Goal: Transaction & Acquisition: Purchase product/service

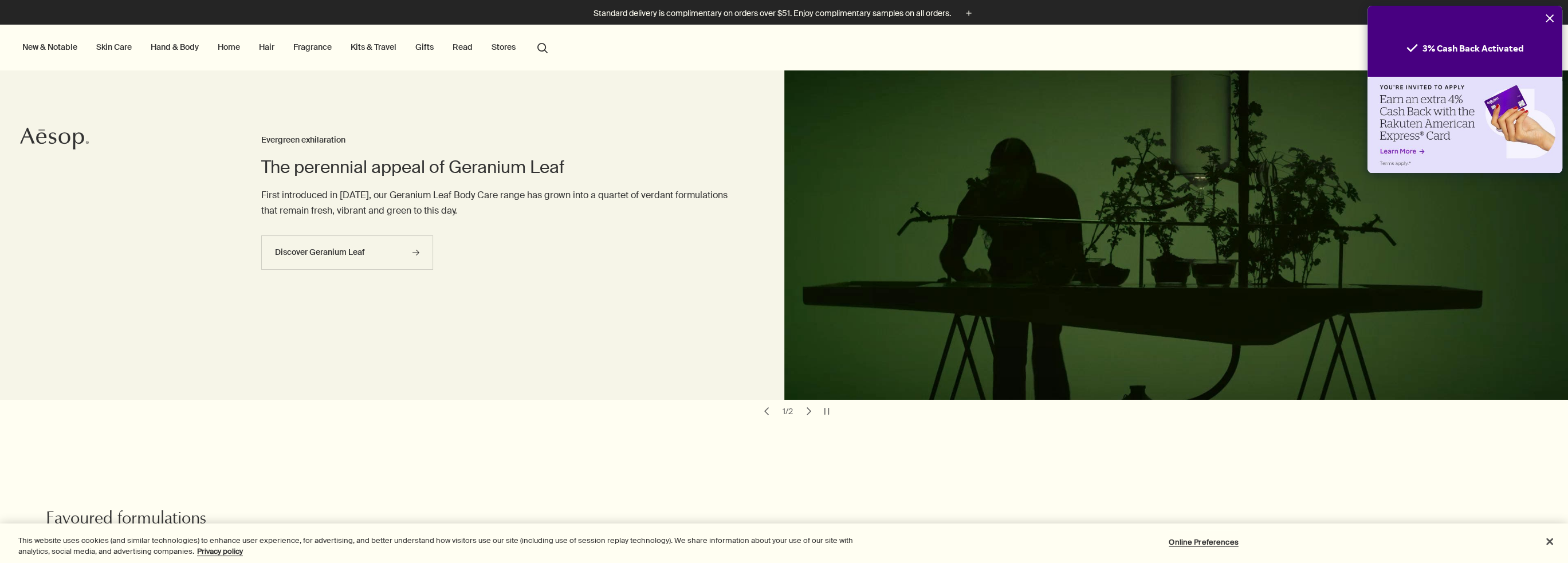
click at [1547, 17] on icon "Close" at bounding box center [1550, 18] width 10 height 10
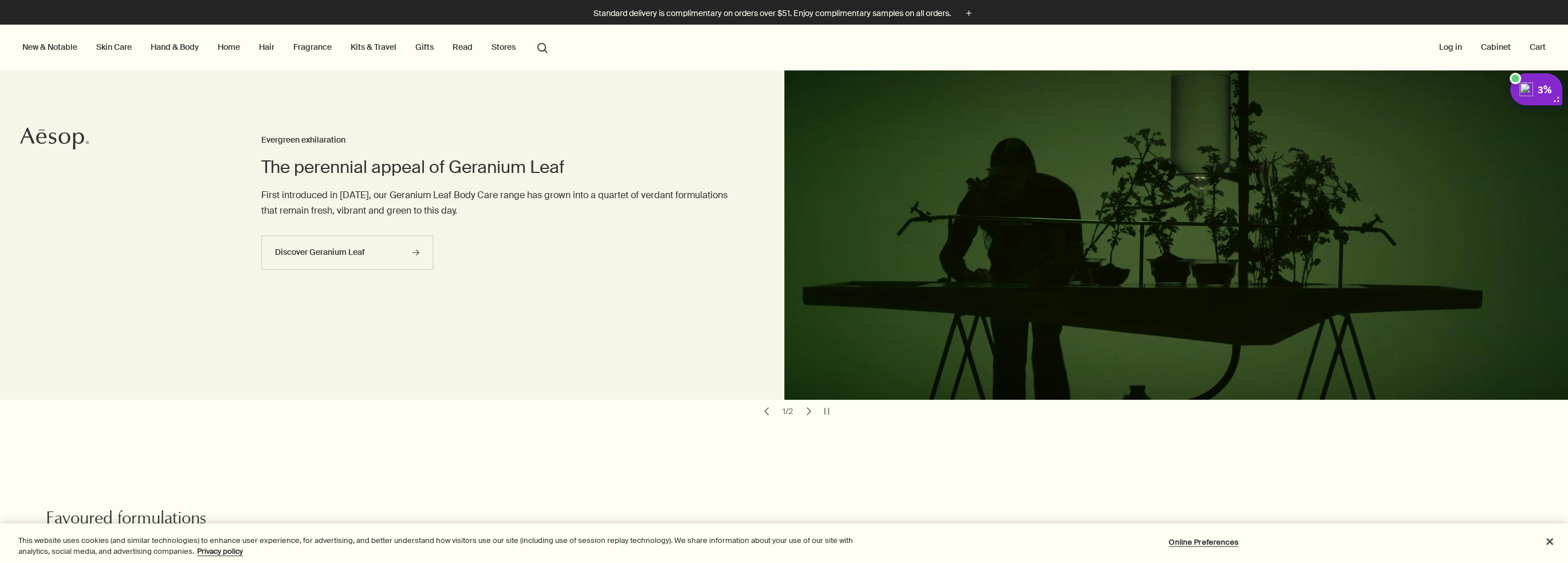
click at [1447, 43] on button "Log in" at bounding box center [1451, 47] width 28 height 15
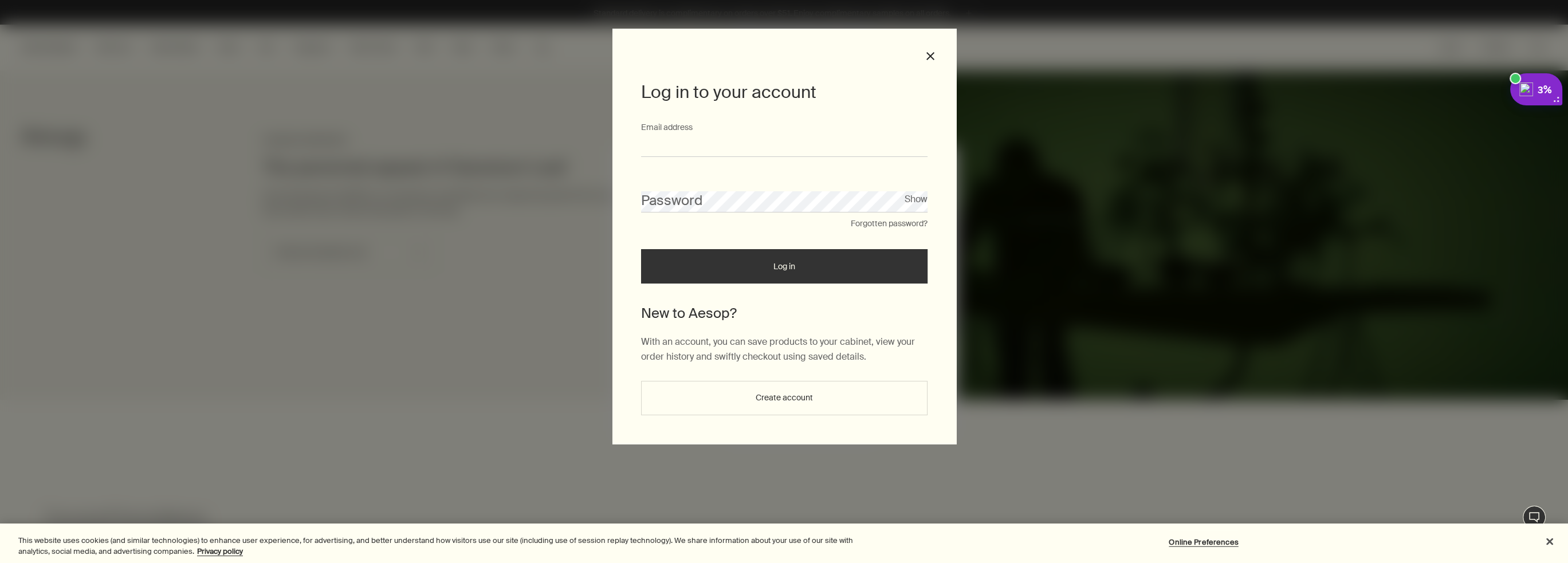
type input "**********"
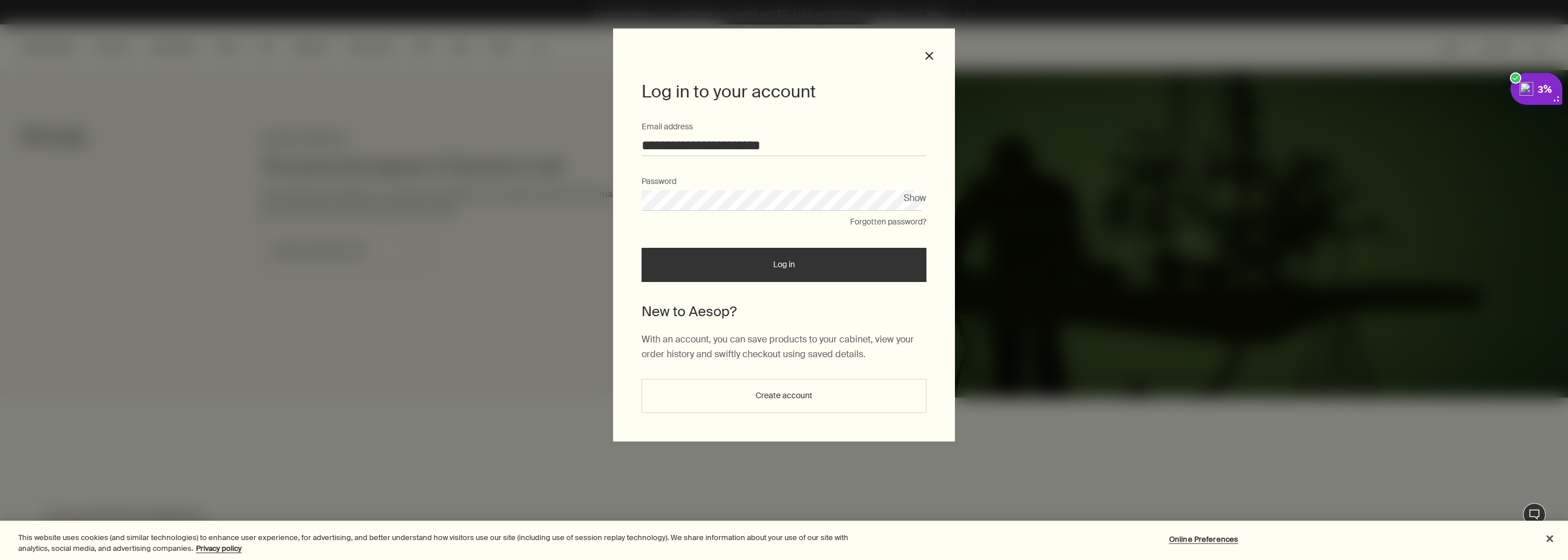
click at [754, 264] on button "Log in" at bounding box center [784, 265] width 285 height 34
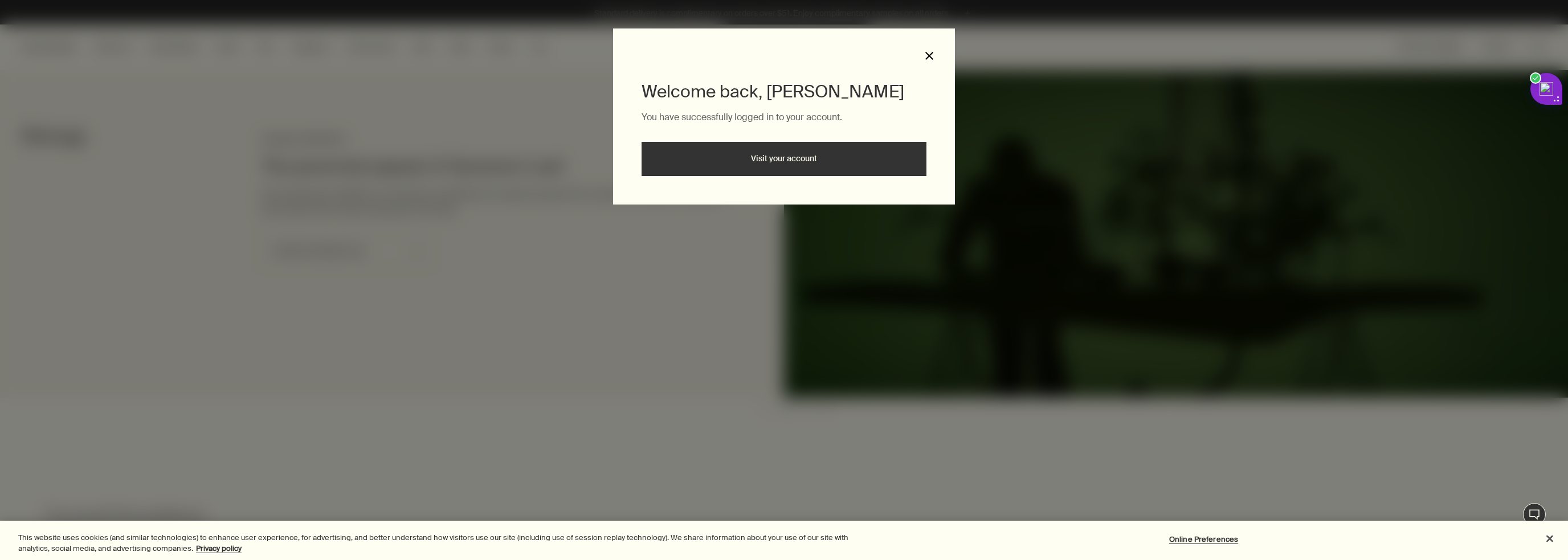
click at [929, 53] on button "close" at bounding box center [929, 56] width 10 height 10
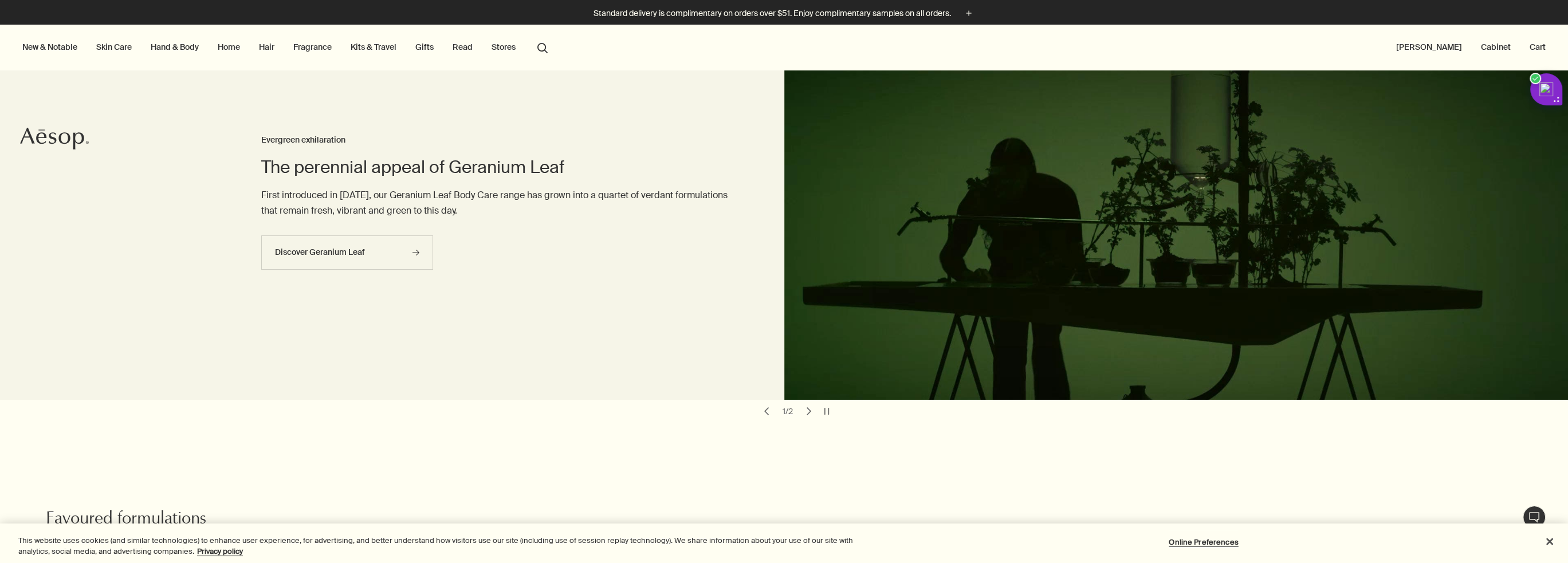
click at [543, 43] on button "search Search" at bounding box center [542, 47] width 21 height 22
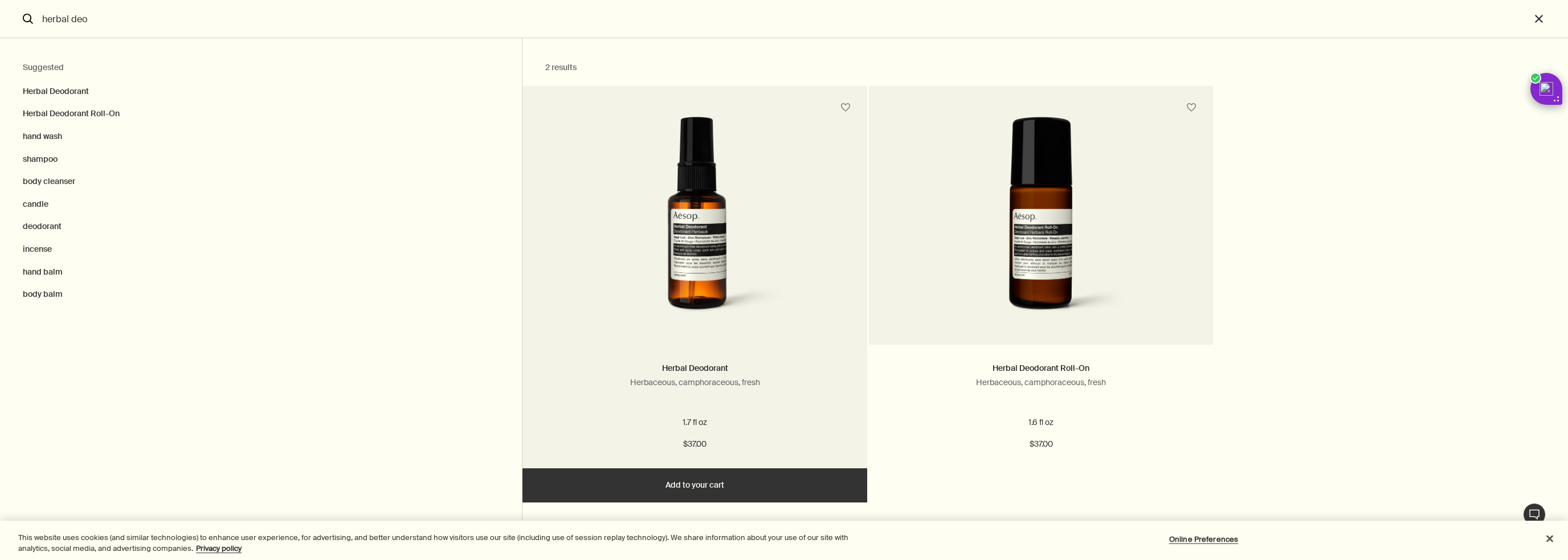
type input "herbal deo"
click at [698, 489] on button "Add Add to your cart" at bounding box center [695, 485] width 345 height 34
click at [695, 483] on button "Added Added to your cart Add Add to your cart" at bounding box center [695, 485] width 345 height 34
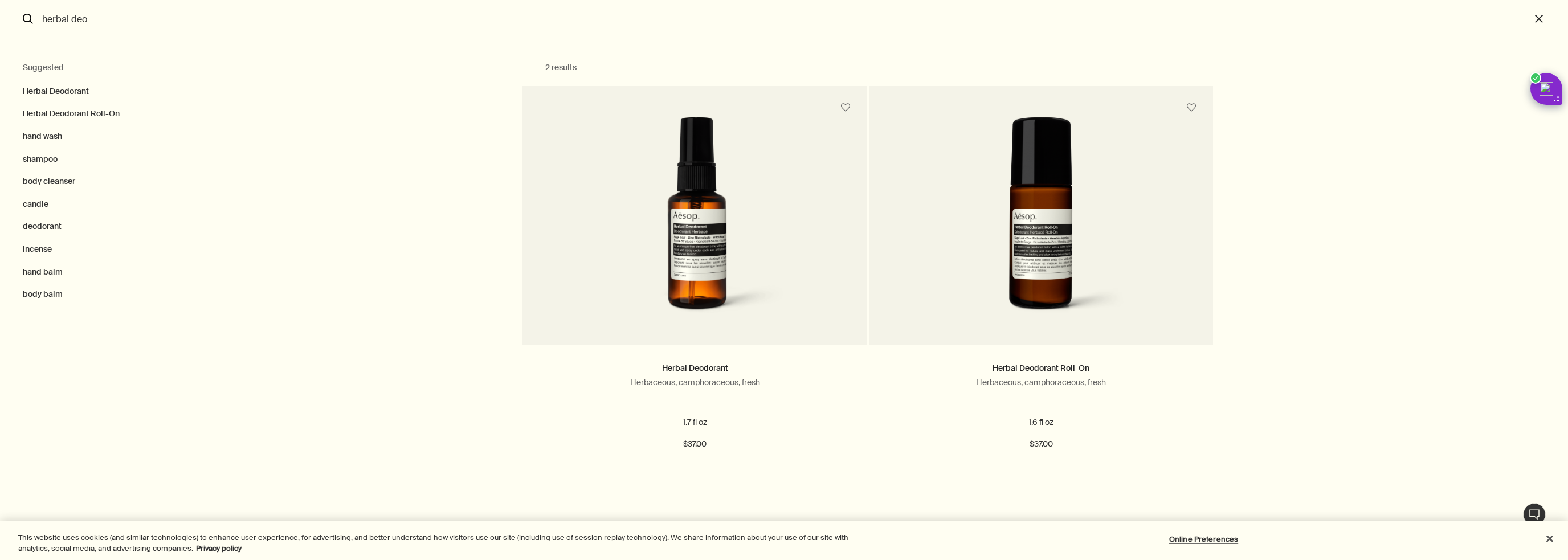
click at [1467, 157] on div "Herbal Deodorant Herbaceous, camphoraceous, fresh 1.7 fl oz $37.00 Added Added …" at bounding box center [1041, 294] width 1037 height 416
click at [1545, 25] on button "close" at bounding box center [1549, 19] width 38 height 38
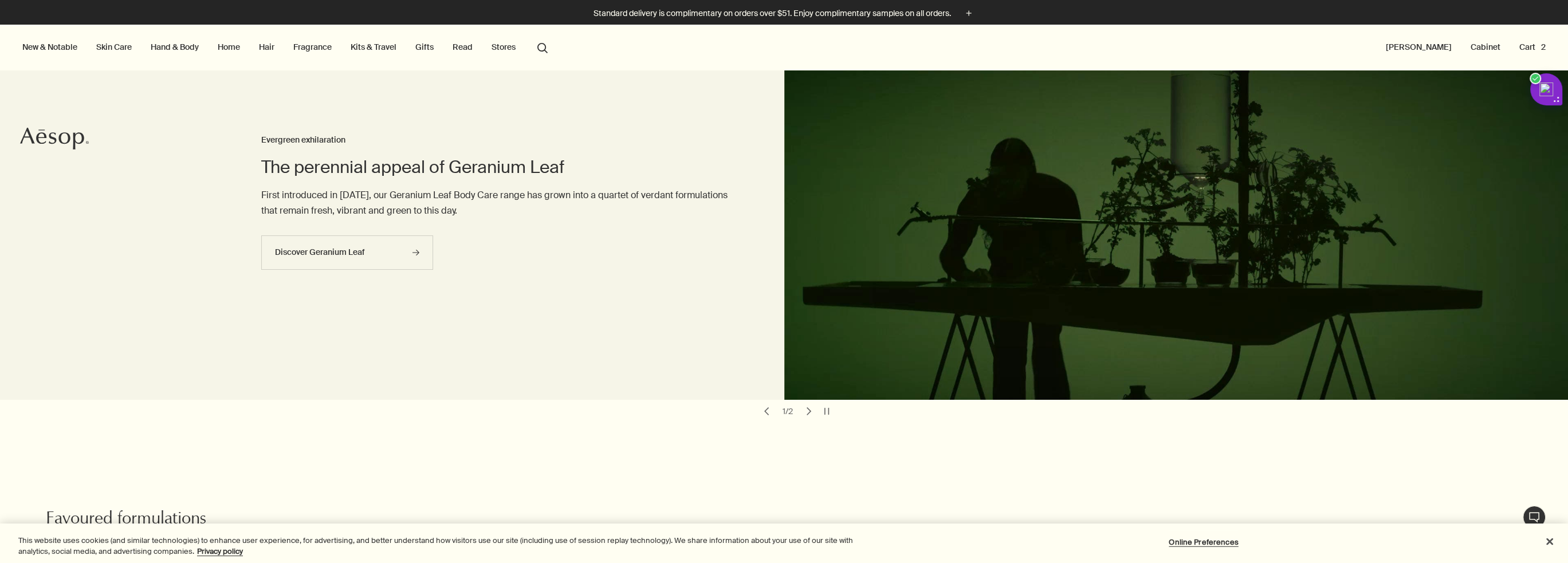
click at [197, 50] on link "Hand & Body" at bounding box center [174, 47] width 53 height 15
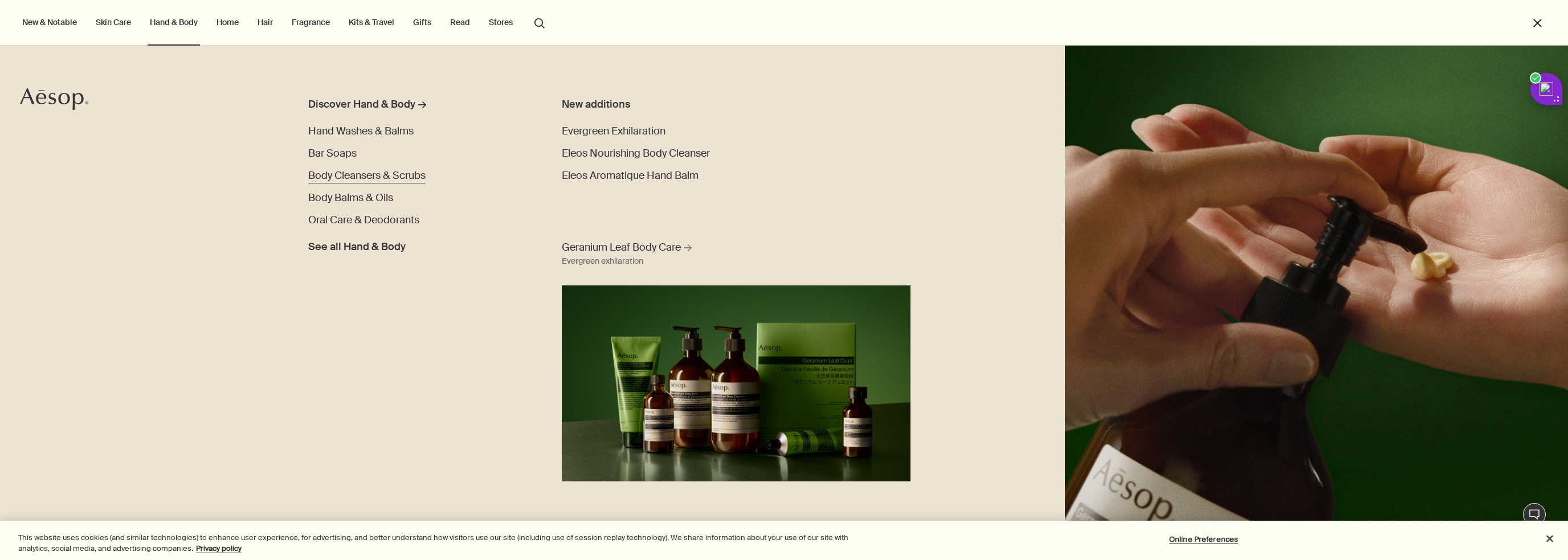
click at [338, 172] on span "Body Cleansers & Scrubs" at bounding box center [367, 175] width 117 height 14
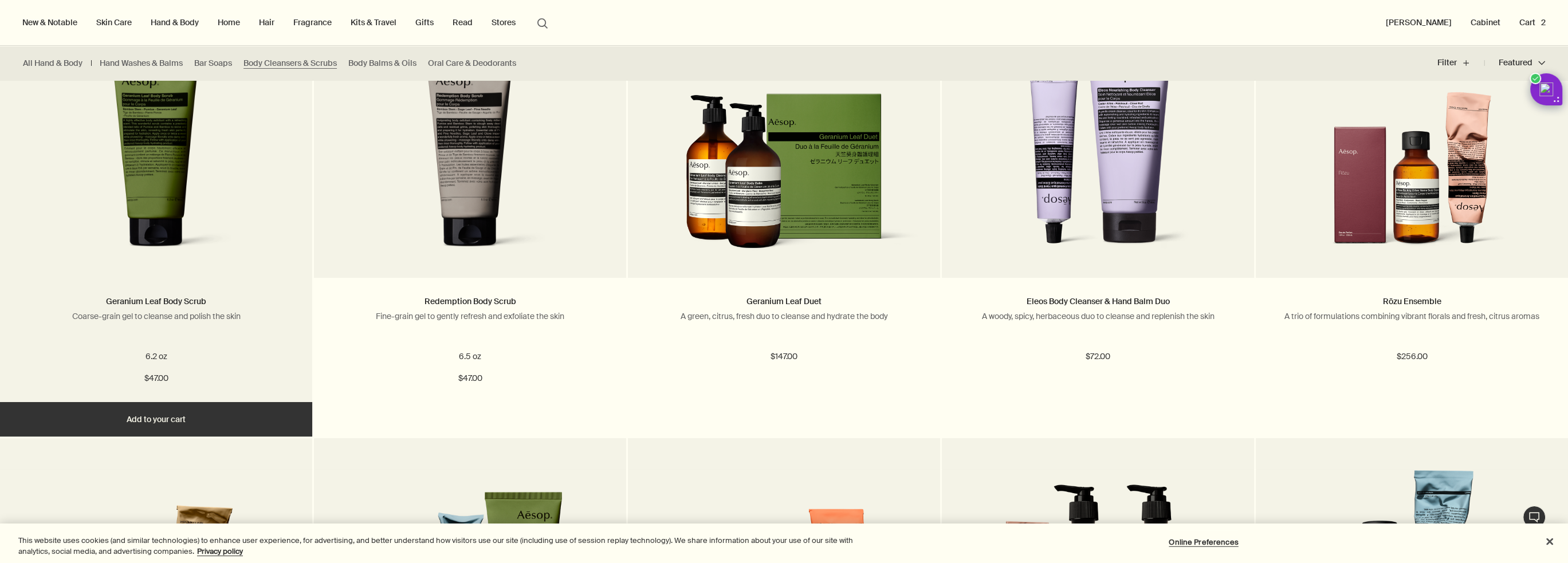
scroll to position [745, 0]
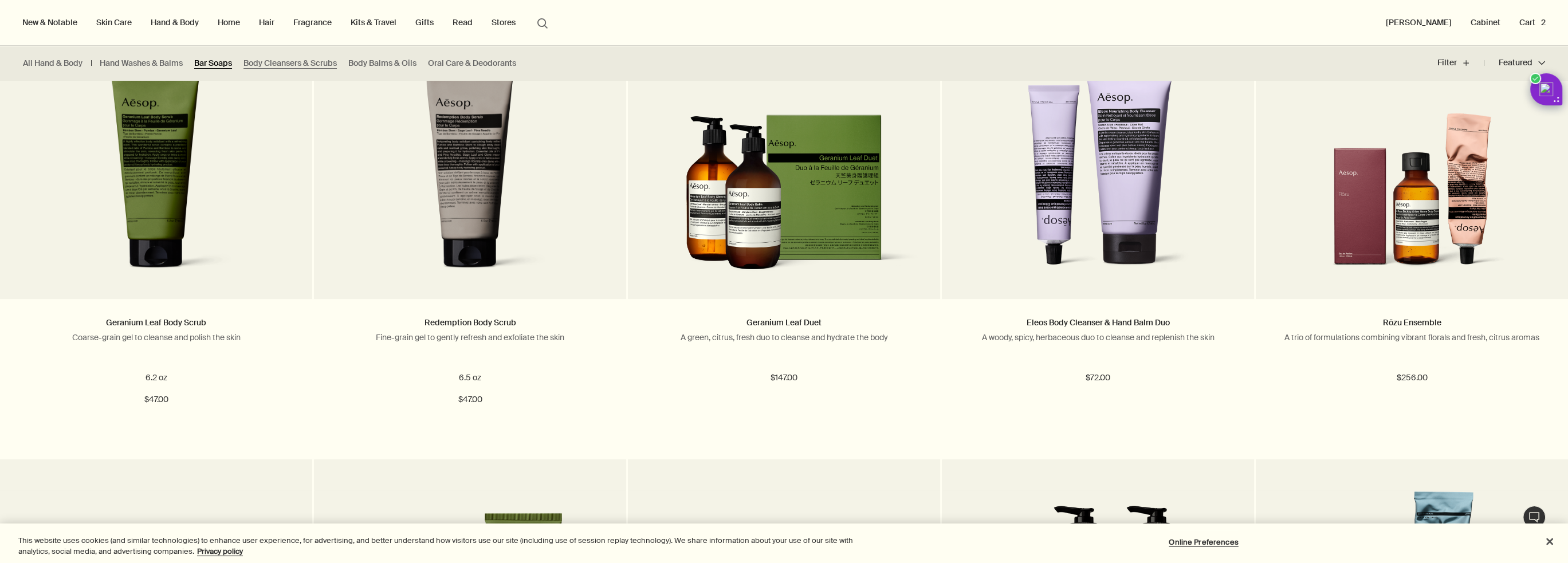
click at [211, 59] on link "Bar Soaps" at bounding box center [213, 63] width 38 height 11
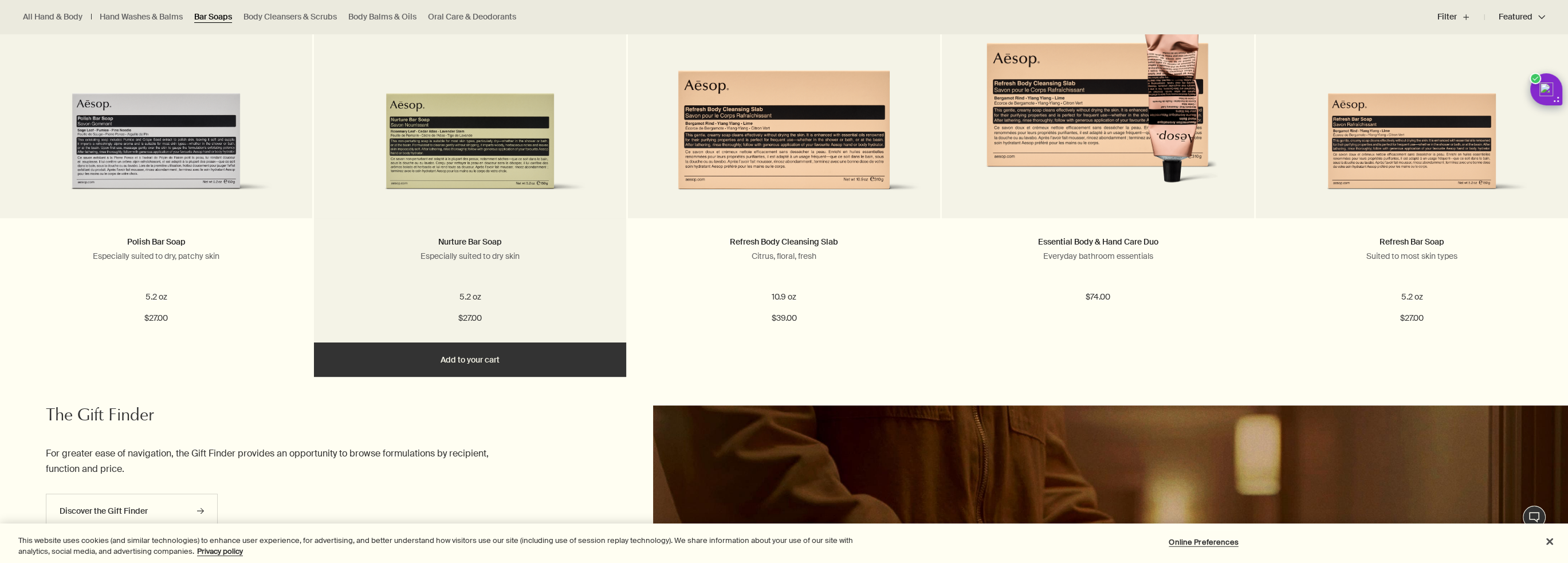
scroll to position [573, 0]
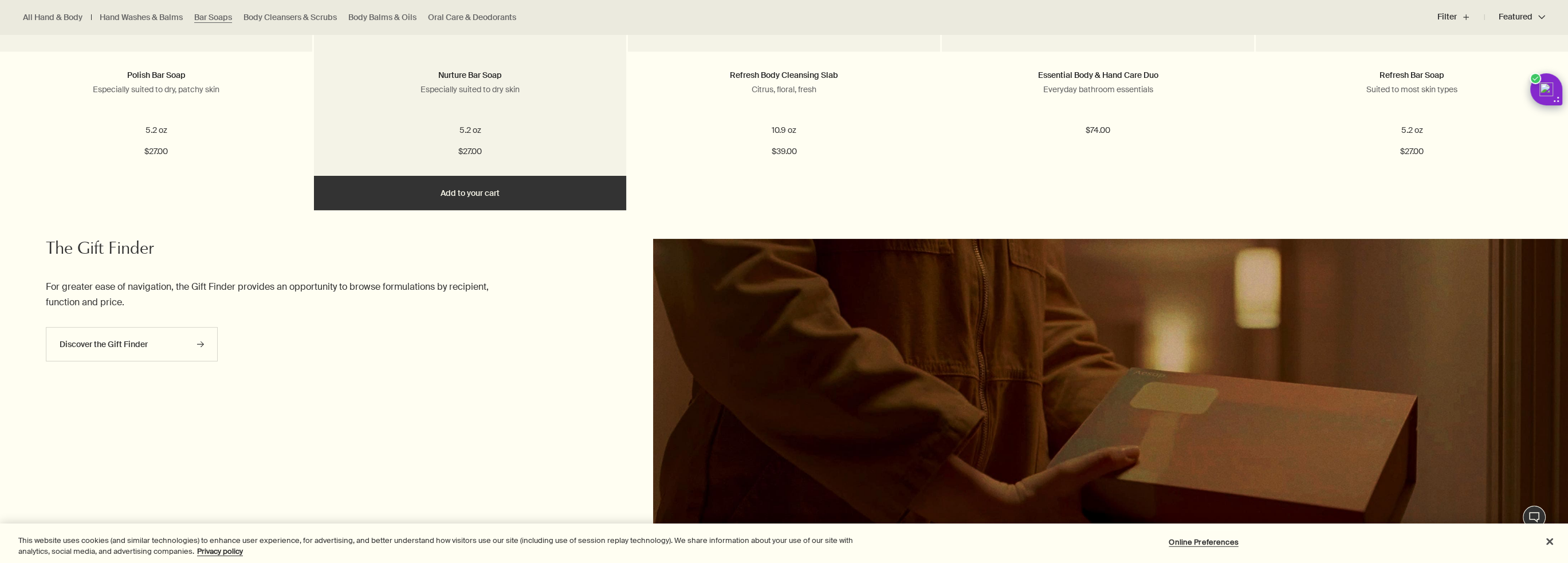
click at [472, 197] on button "Add Add to your cart" at bounding box center [470, 193] width 312 height 34
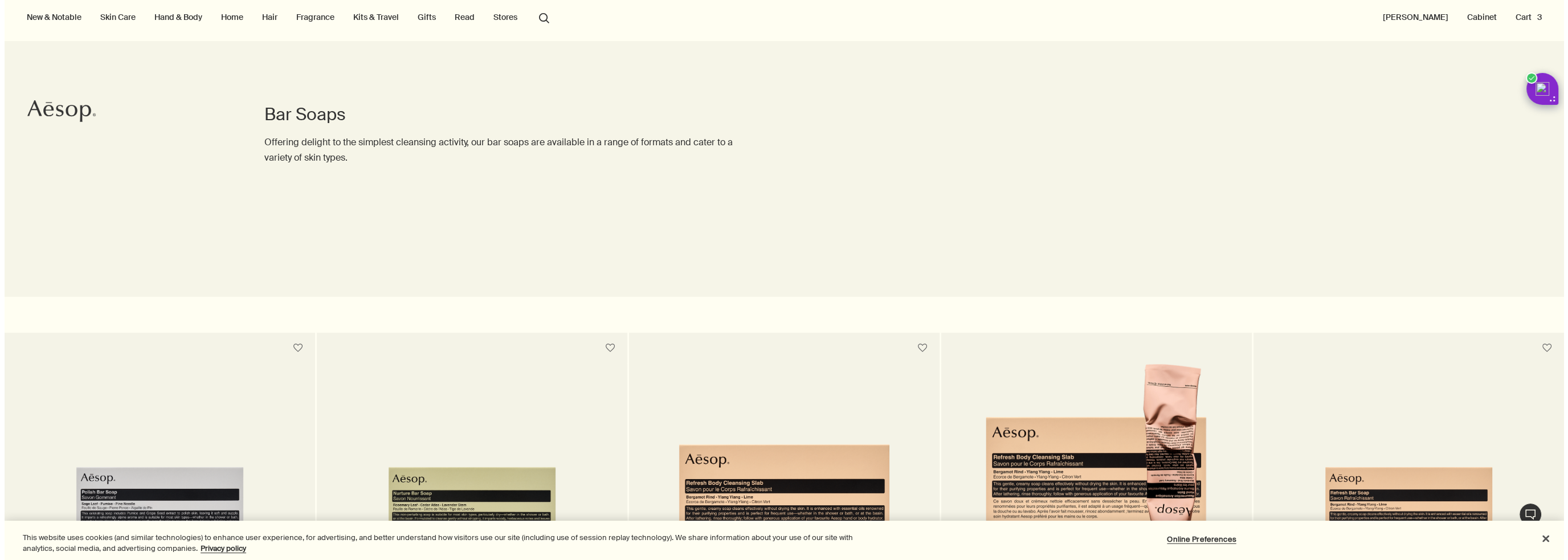
scroll to position [0, 0]
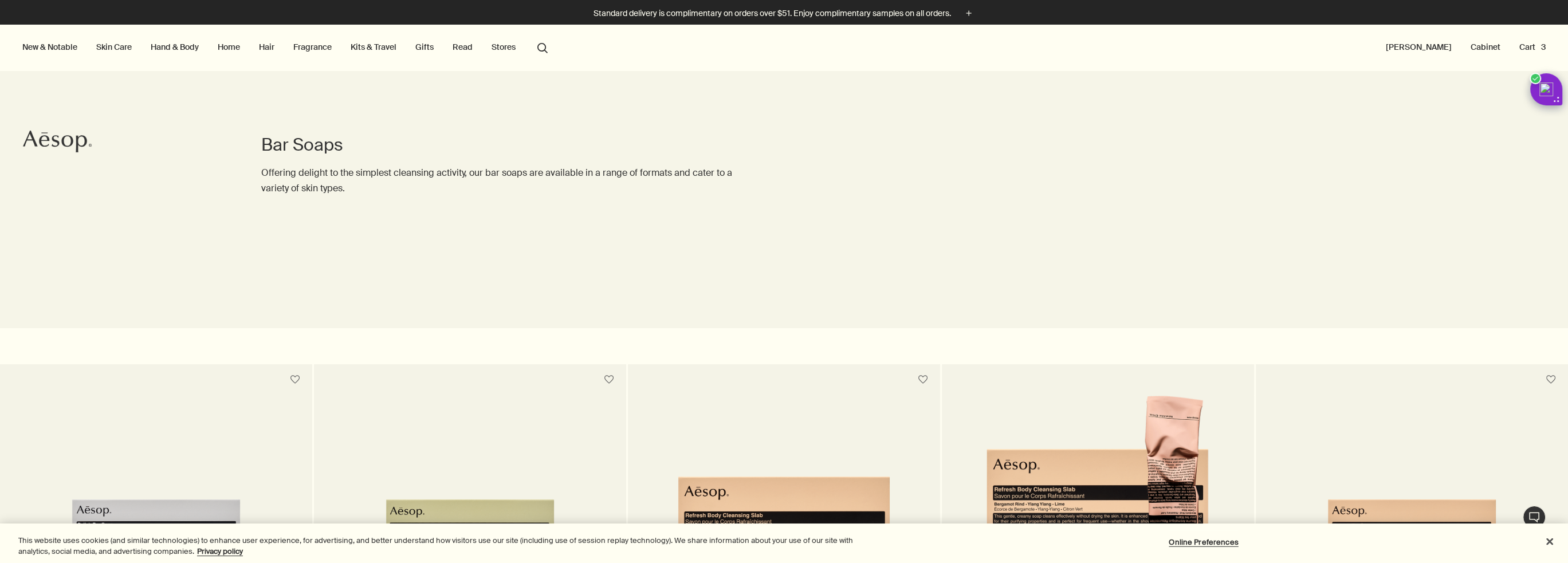
click at [1539, 49] on button "Cart 3" at bounding box center [1533, 47] width 31 height 15
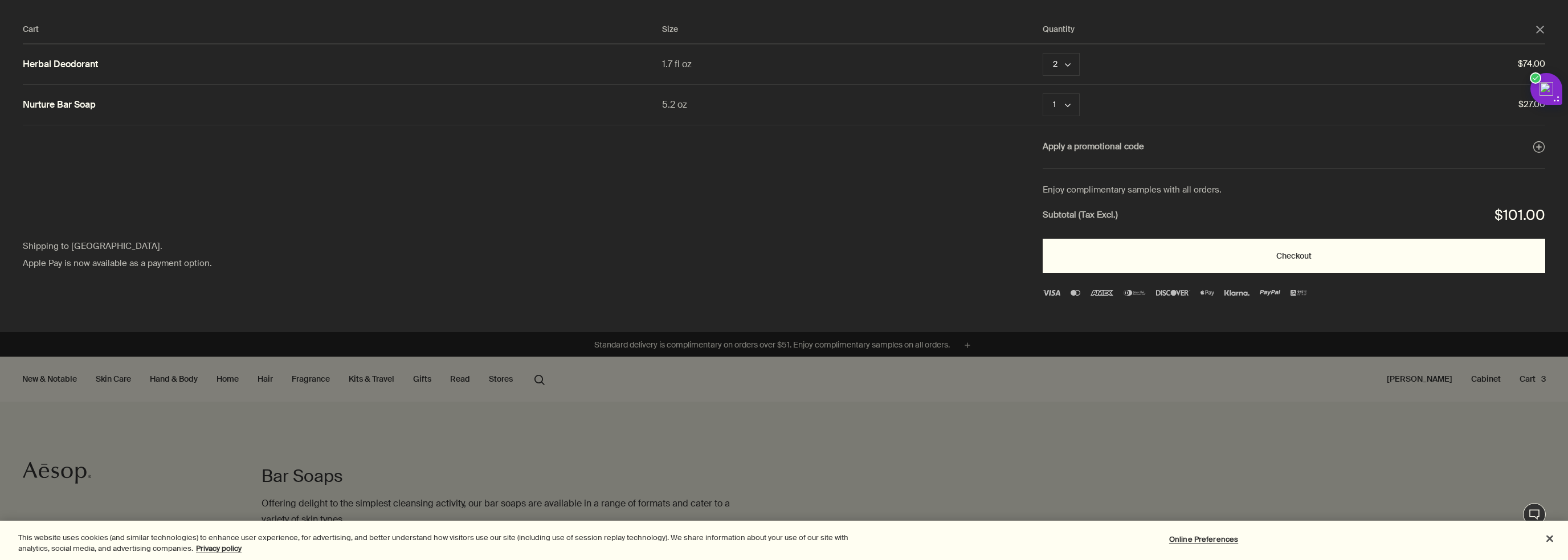
click at [1147, 257] on button "Checkout" at bounding box center [1293, 255] width 502 height 34
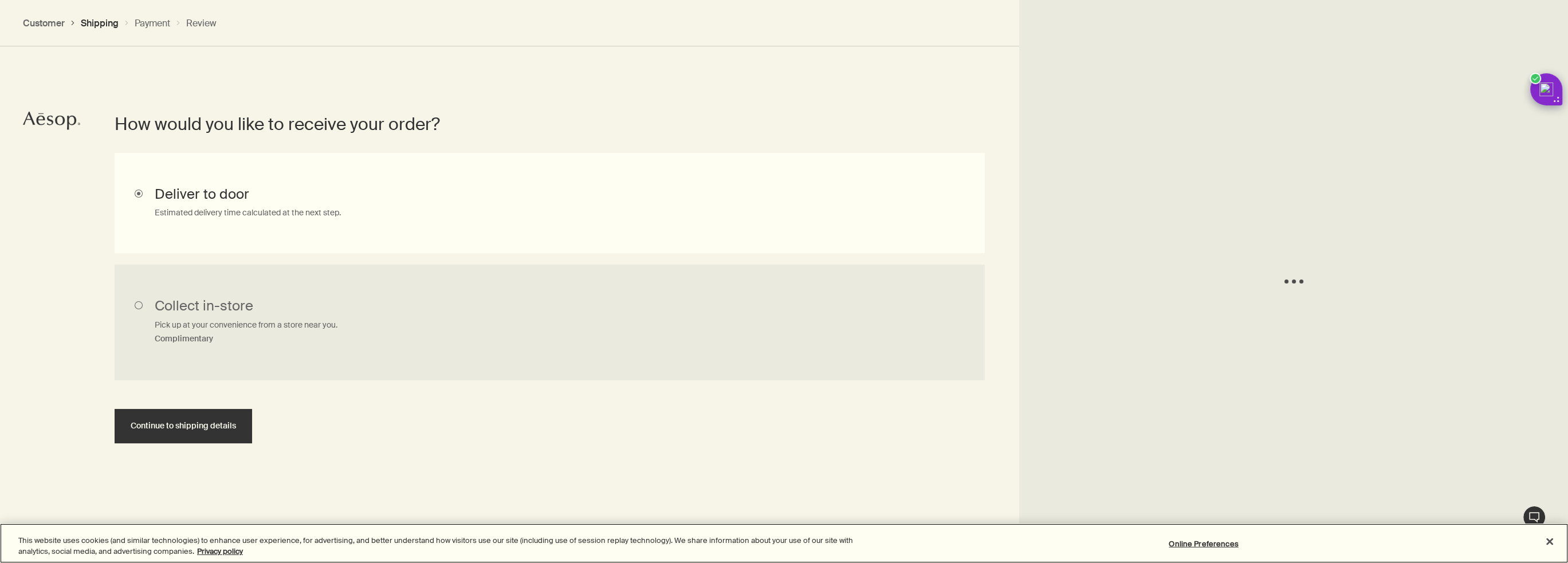
scroll to position [257, 0]
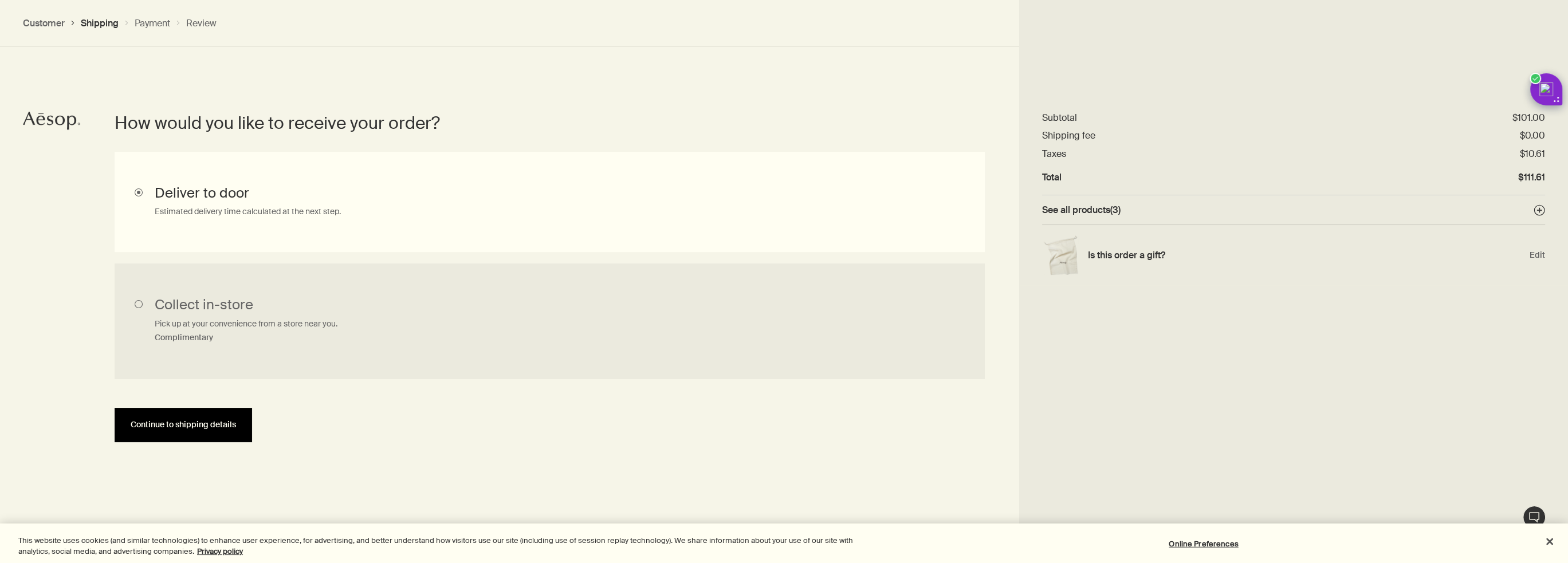
click at [181, 430] on button "Continue to shipping details" at bounding box center [183, 424] width 138 height 34
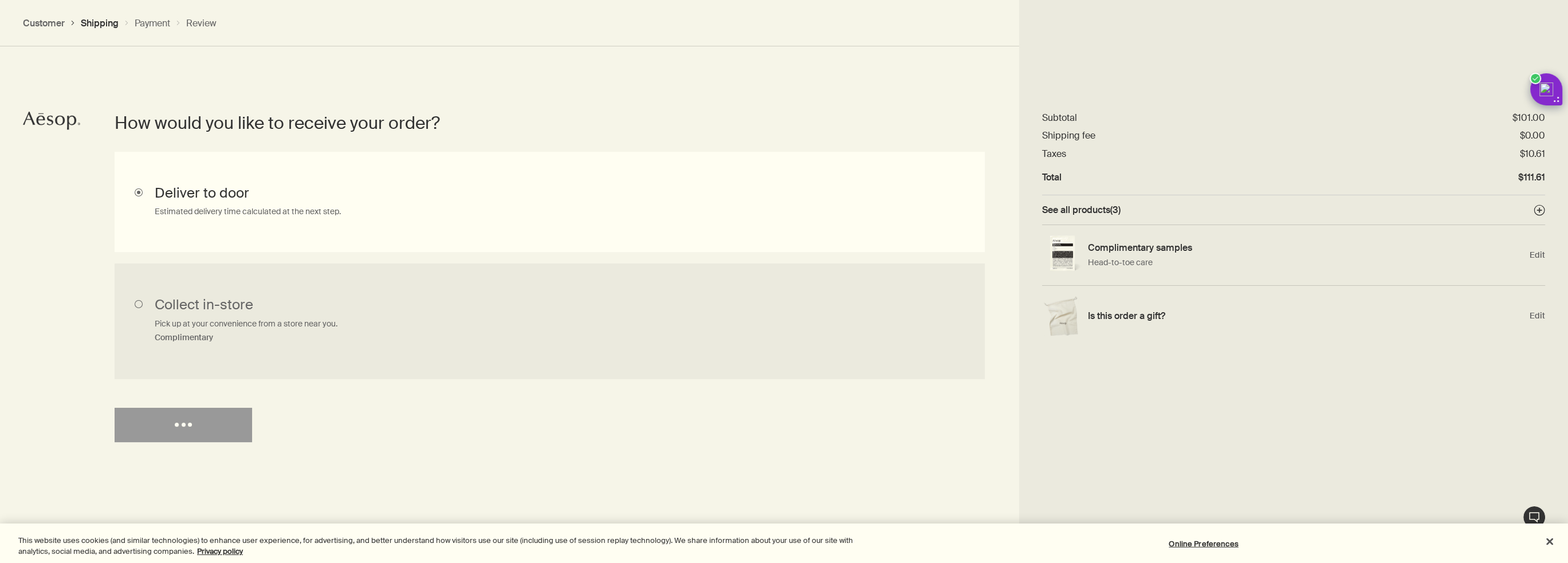
select select "US"
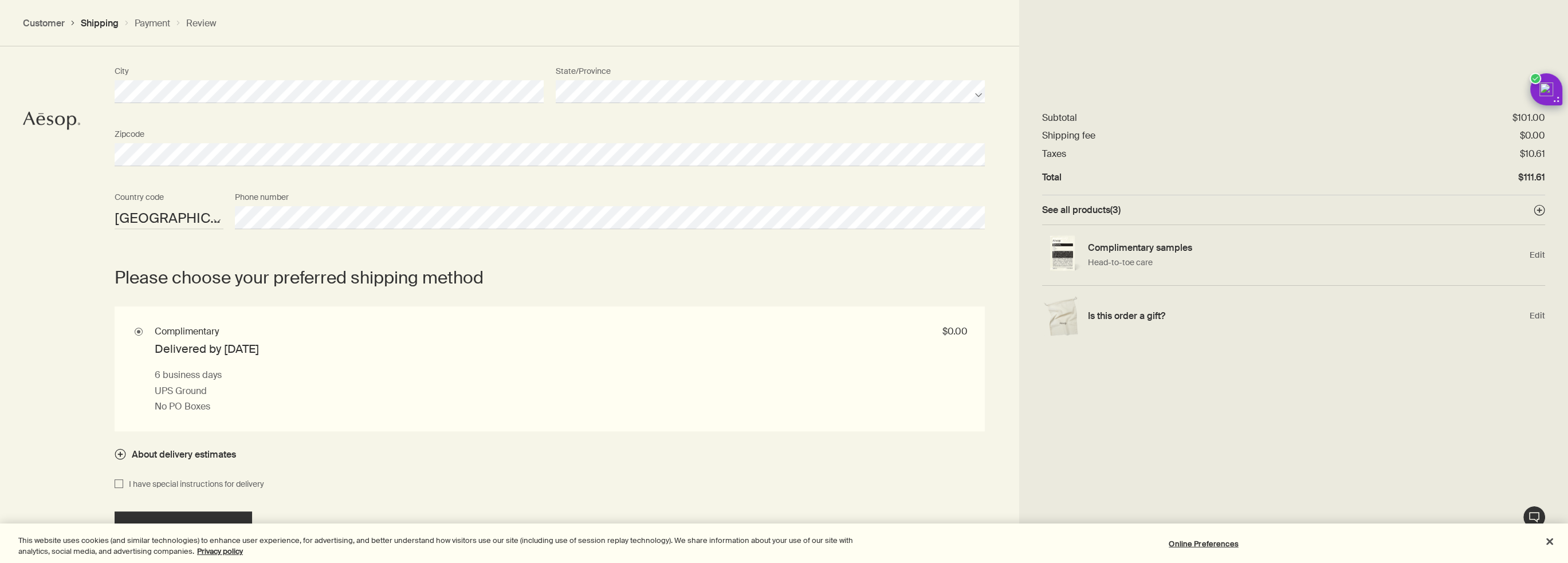
scroll to position [954, 0]
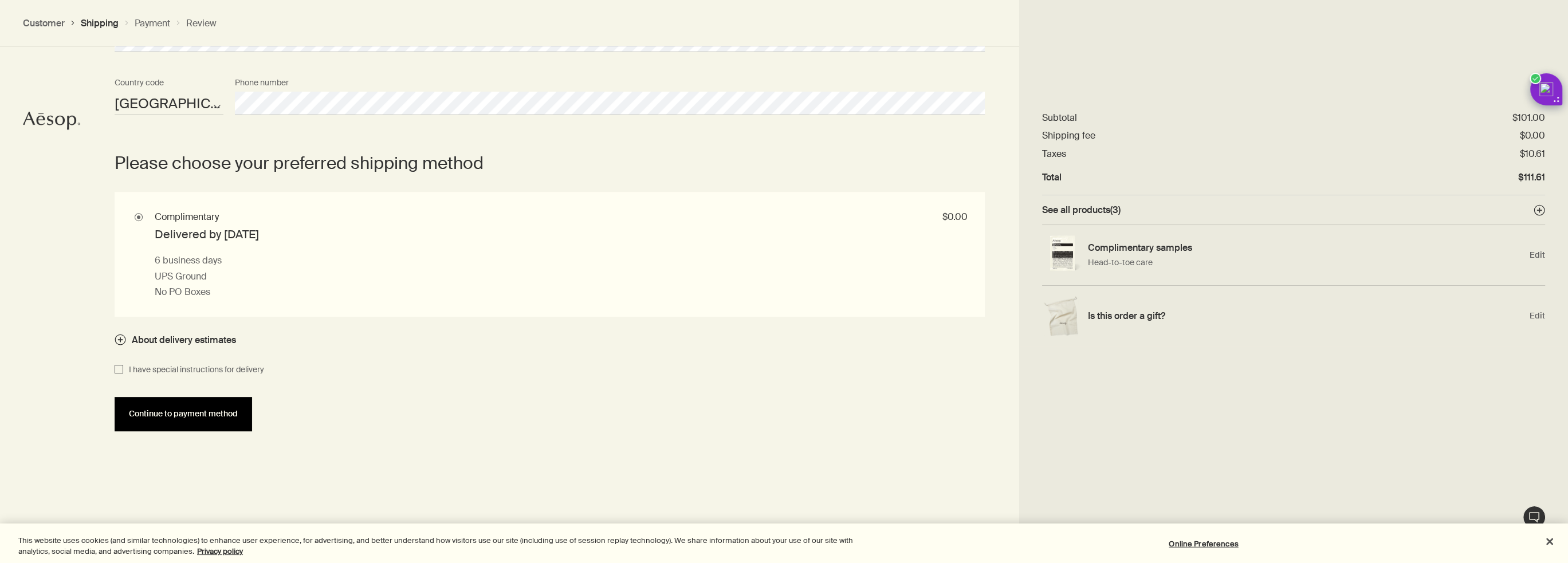
click at [160, 413] on span "Continue to payment method" at bounding box center [183, 414] width 109 height 9
select select "US"
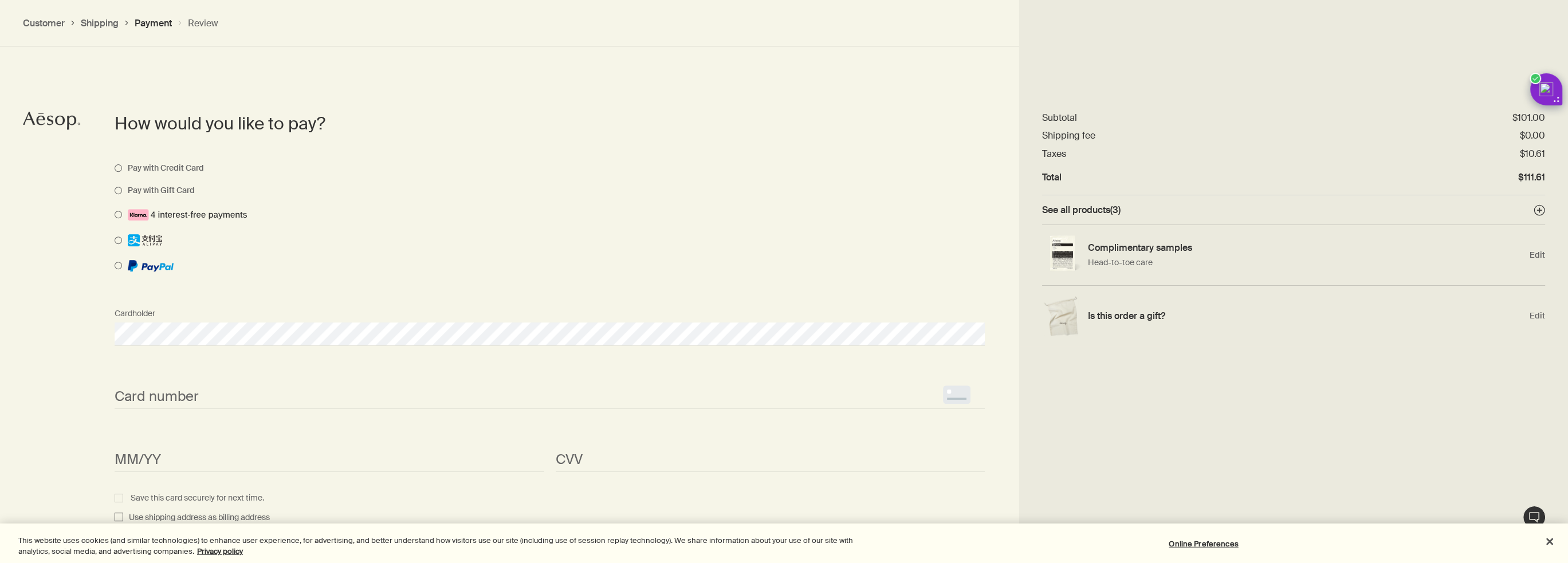
scroll to position [814, 0]
click at [22, 339] on div "How would you like to pay? Pay with Credit Card Pay with Gift Card Cardholder C…" at bounding box center [784, 534] width 1568 height 998
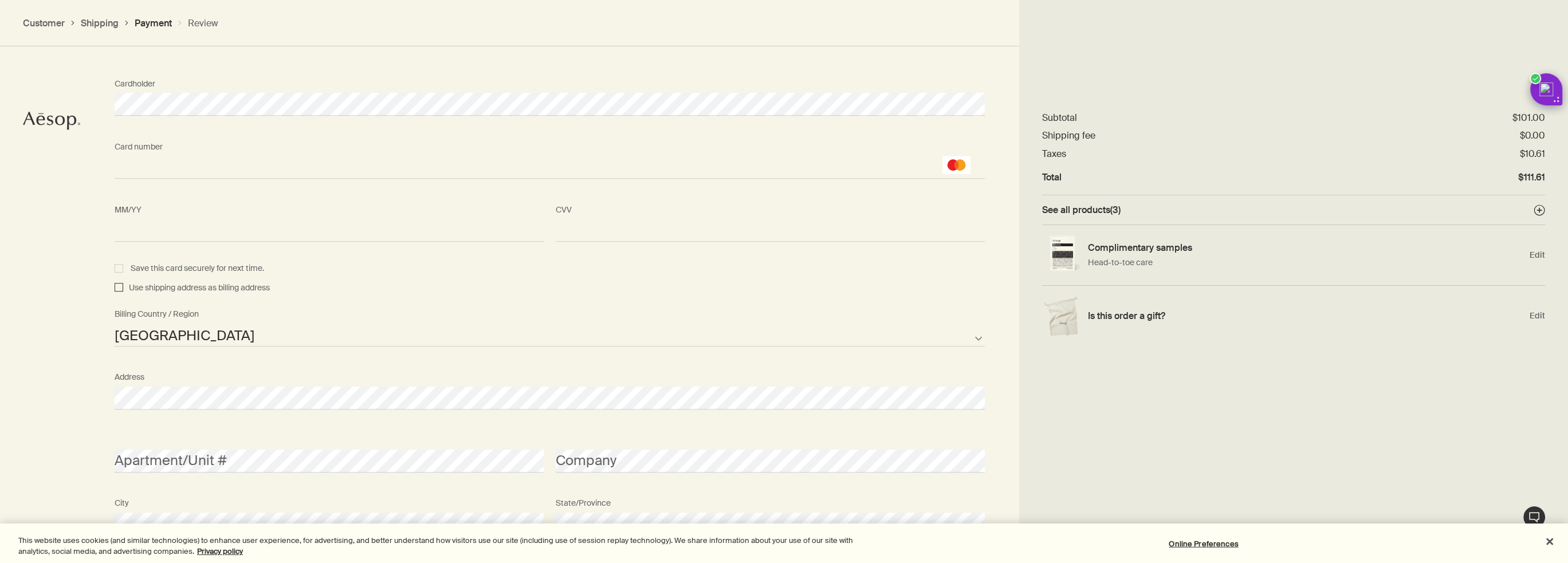
click at [117, 287] on input "Use shipping address as billing address" at bounding box center [119, 288] width 9 height 14
checkbox input "true"
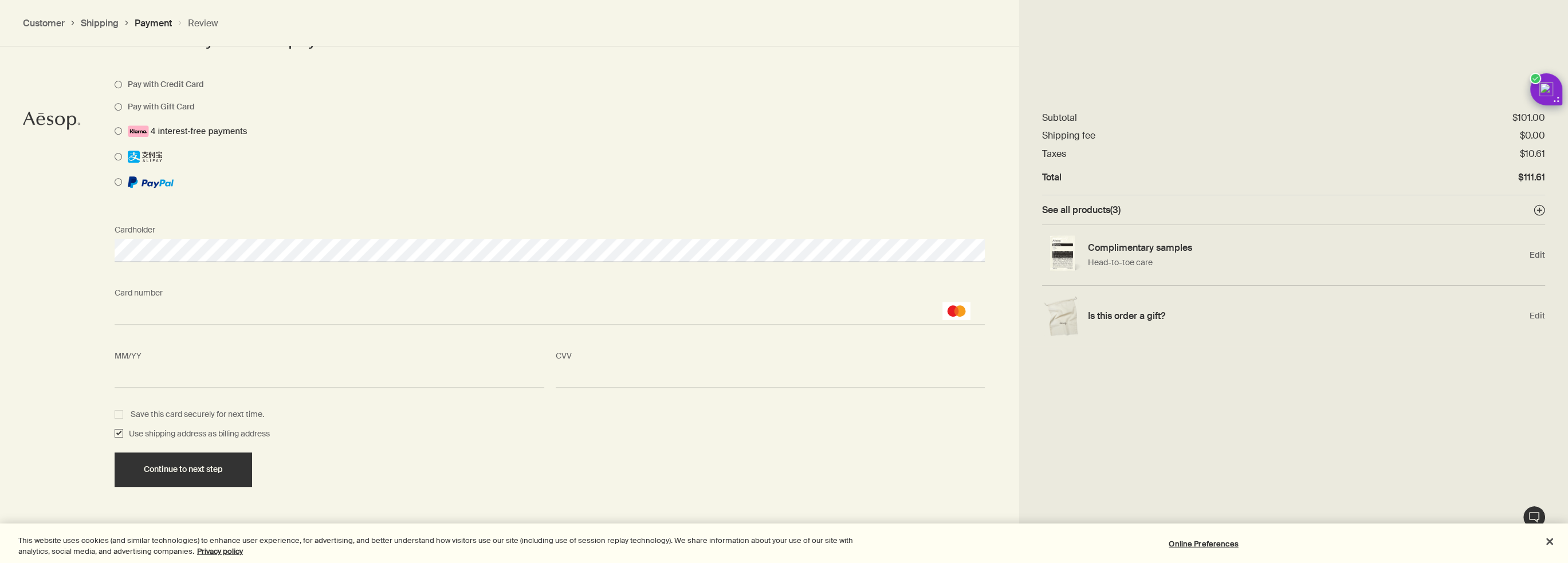
scroll to position [896, 0]
click at [177, 467] on span "Continue to next step" at bounding box center [183, 470] width 79 height 9
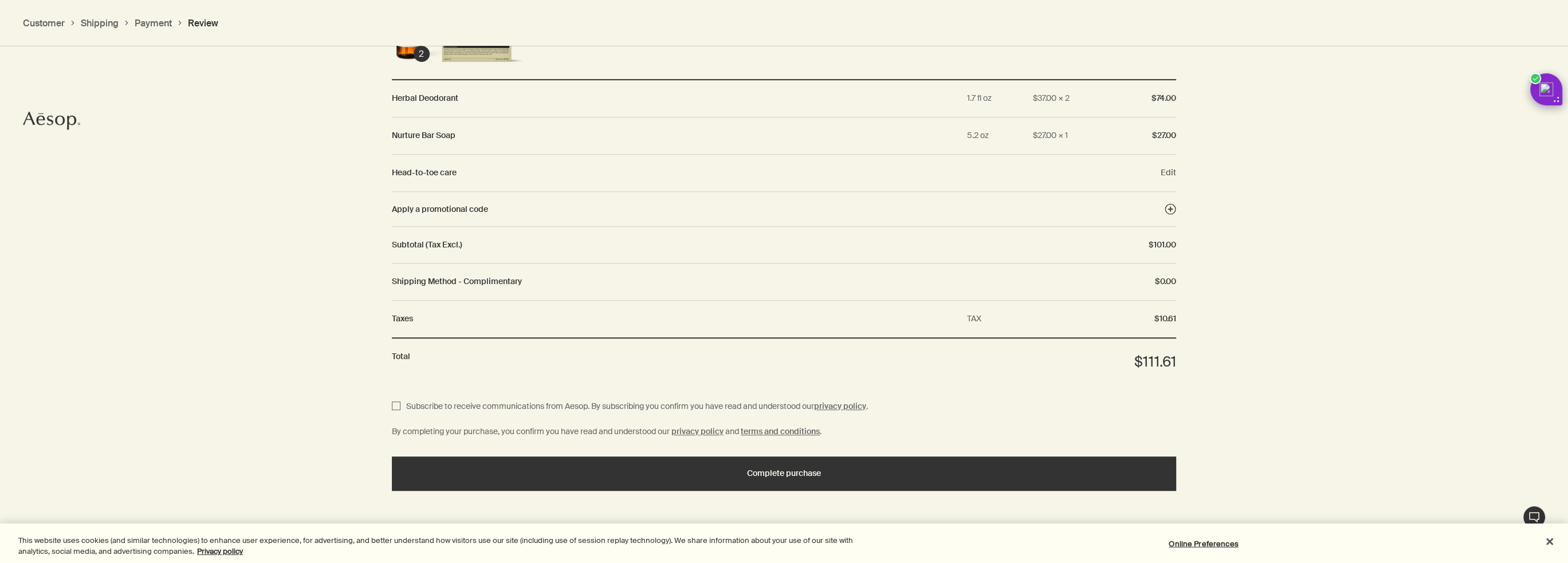
scroll to position [1211, 0]
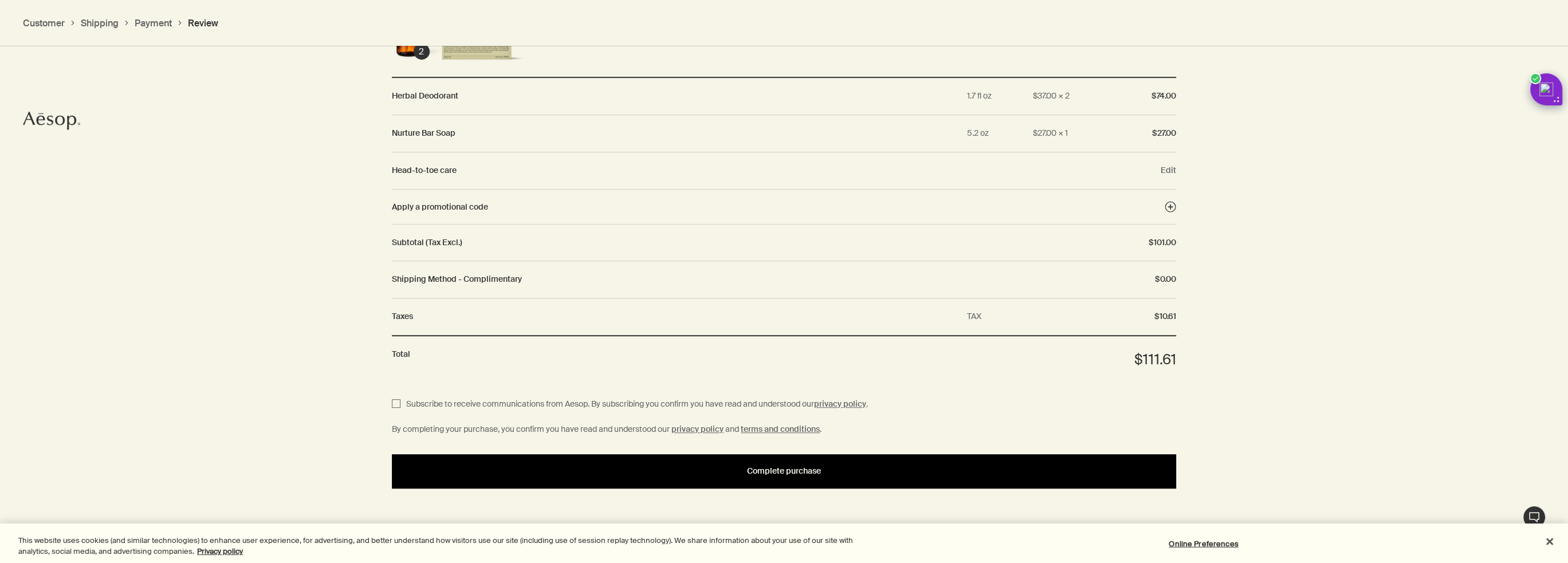
click at [578, 474] on div "Complete purchase" at bounding box center [784, 471] width 757 height 9
